Goal: Transaction & Acquisition: Purchase product/service

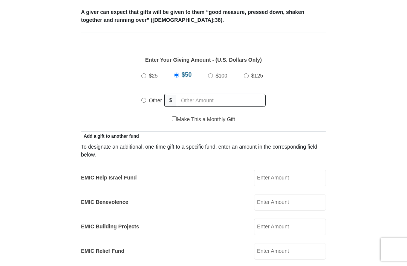
scroll to position [286, 0]
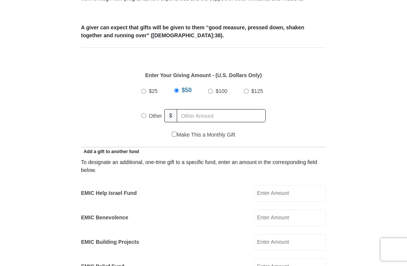
click at [148, 116] on label "Other" at bounding box center [155, 116] width 18 height 17
click at [146, 116] on input "Other" at bounding box center [143, 115] width 5 height 5
radio input "true"
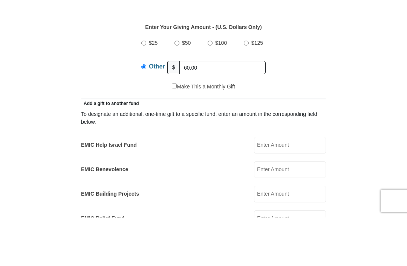
scroll to position [335, 0]
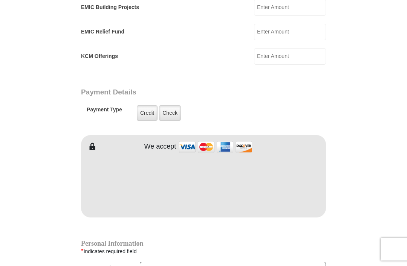
type input "60.00"
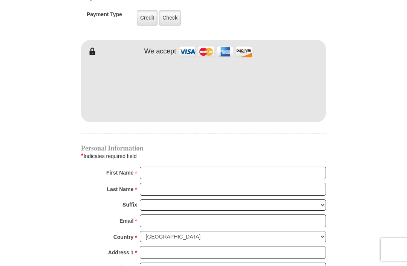
scroll to position [616, 0]
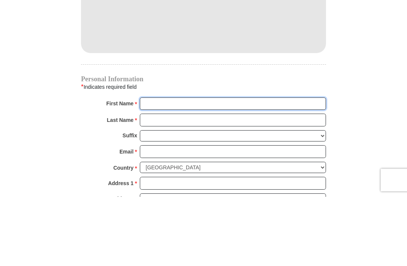
click at [271, 167] on input "First Name *" at bounding box center [233, 173] width 186 height 13
type input "Simeonette"
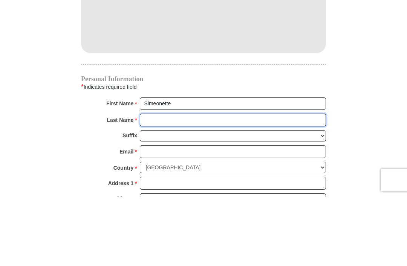
click at [224, 183] on input "Last Name *" at bounding box center [233, 189] width 186 height 13
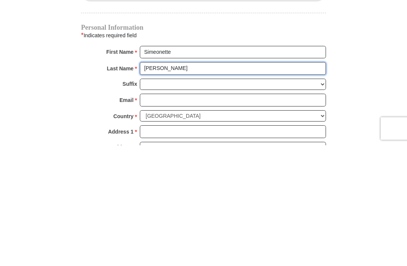
type input "Stewart"
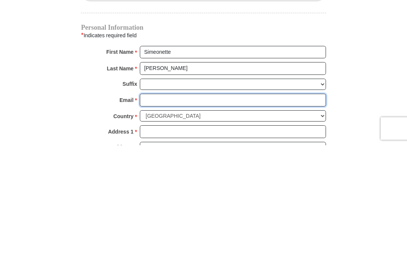
click at [219, 215] on input "Email *" at bounding box center [233, 221] width 186 height 13
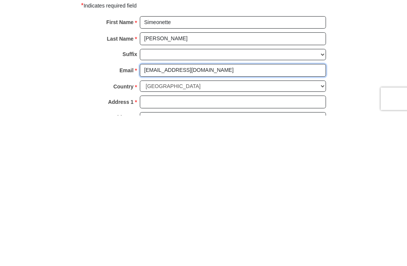
type input "sisuth@yahoo.com"
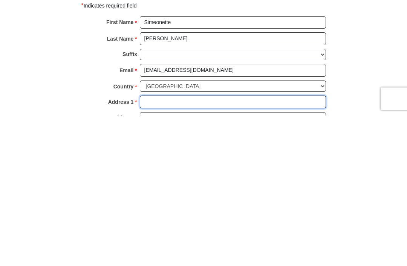
click at [286, 247] on input "Address 1 *" at bounding box center [233, 253] width 186 height 13
type input "226 Persimmon Circle"
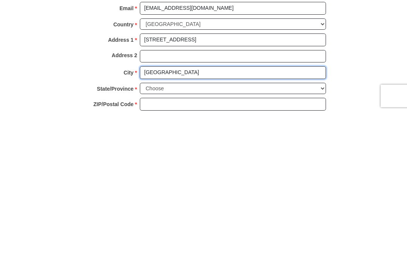
type input "Reisterstown"
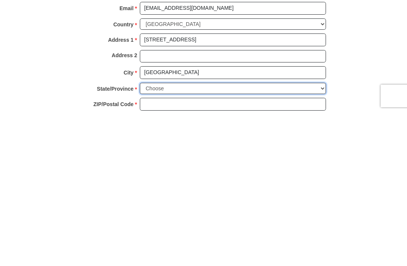
click at [239, 237] on select "Choose Alabama Alaska American Samoa Arizona Arkansas Armed Forces Americas Arm…" at bounding box center [233, 243] width 186 height 12
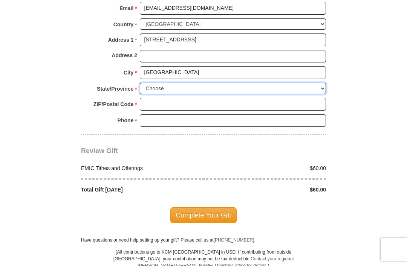
select select "MD"
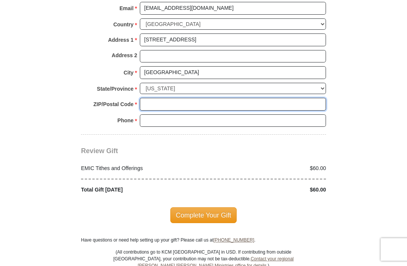
click at [207, 99] on input "ZIP/Postal Code *" at bounding box center [233, 104] width 186 height 13
type input "21136"
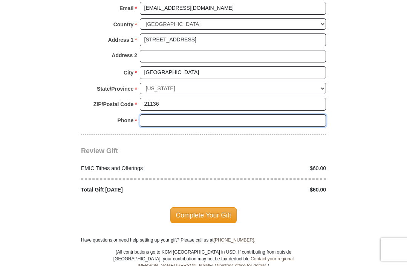
click at [235, 115] on input "Phone * *" at bounding box center [233, 121] width 186 height 13
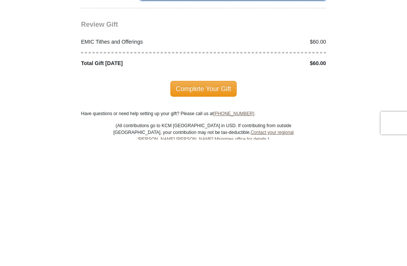
type input "8452701995"
click at [214, 208] on span "Complete Your Gift" at bounding box center [203, 216] width 67 height 16
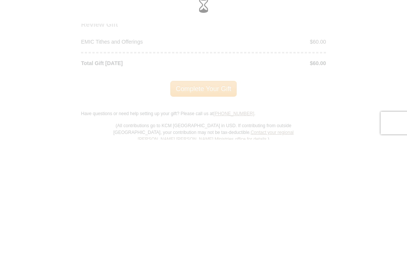
scroll to position [956, 0]
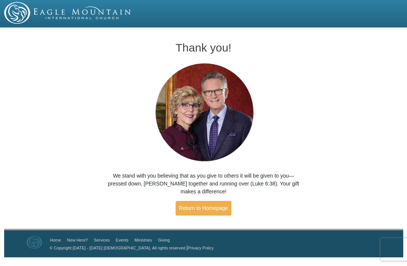
click at [203, 211] on link "Return to Homepage" at bounding box center [204, 208] width 56 height 15
